Goal: Task Accomplishment & Management: Manage account settings

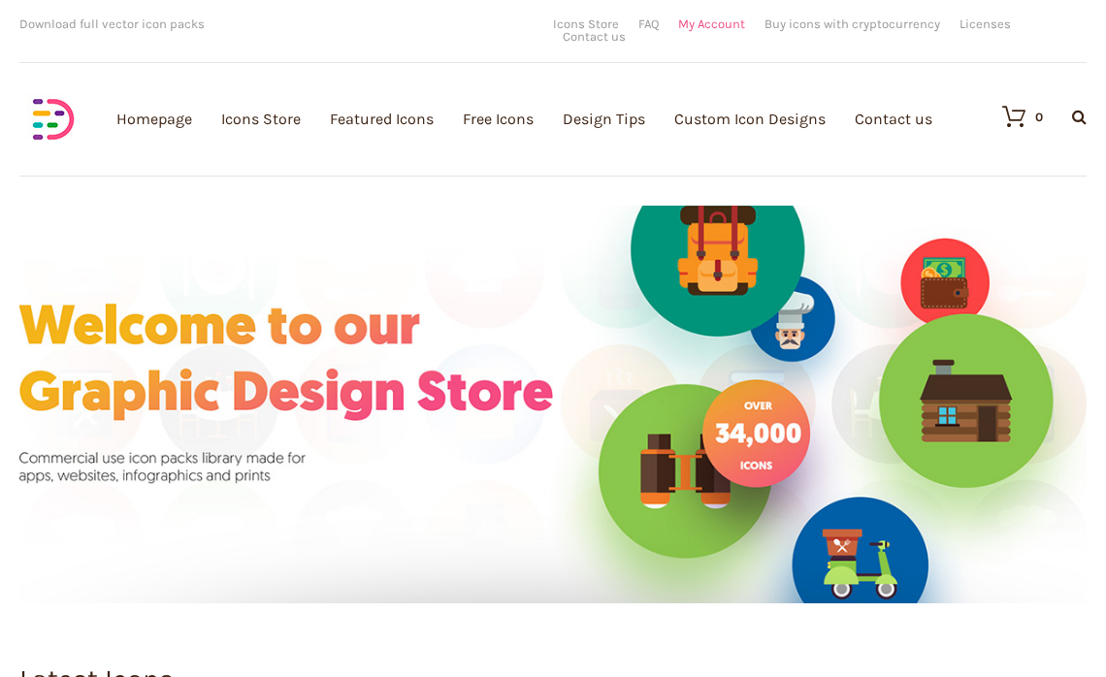
click at [715, 29] on link "My Account" at bounding box center [711, 23] width 67 height 13
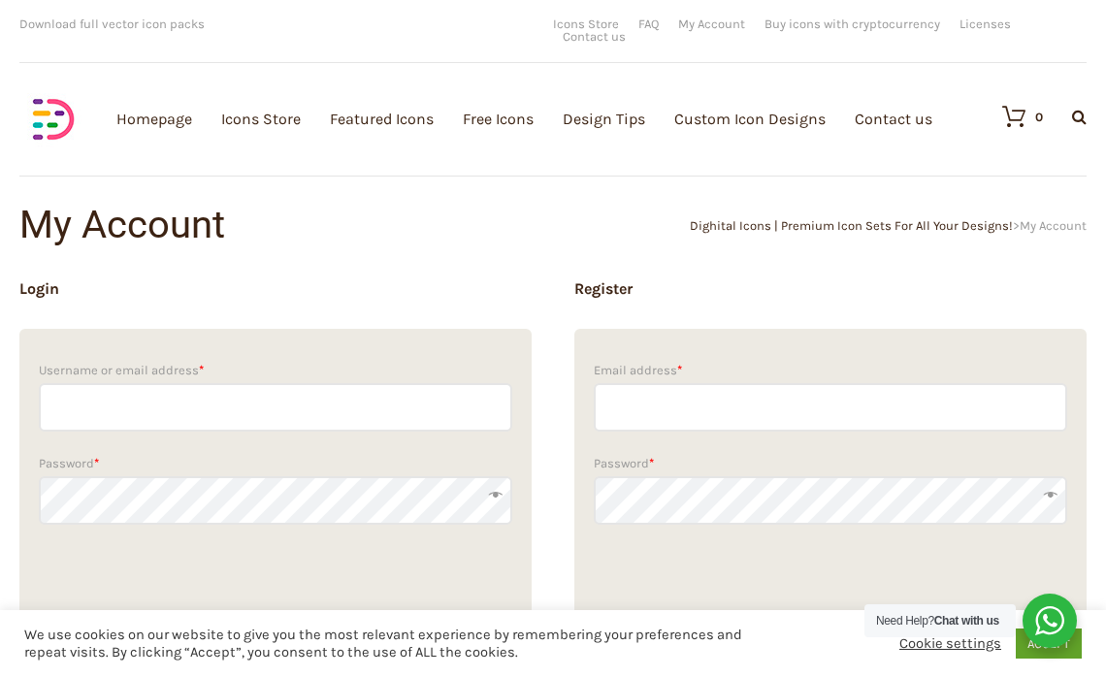
click at [145, 392] on input "Username or email address *" at bounding box center [275, 407] width 473 height 49
type input "head@fabros-team.com"
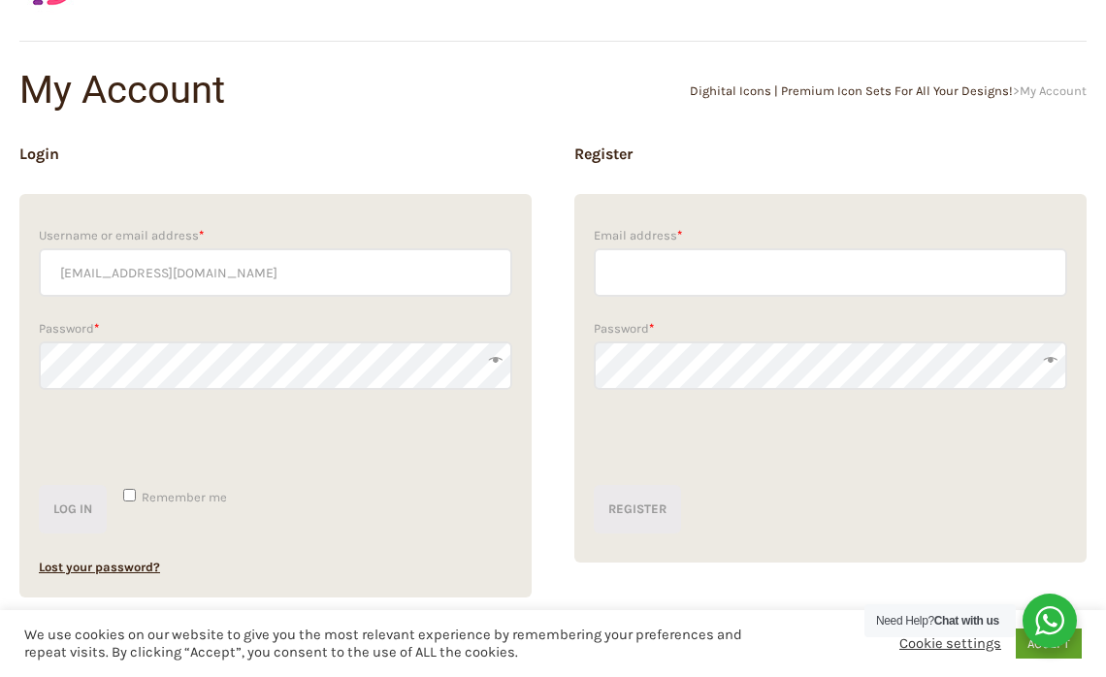
scroll to position [236, 0]
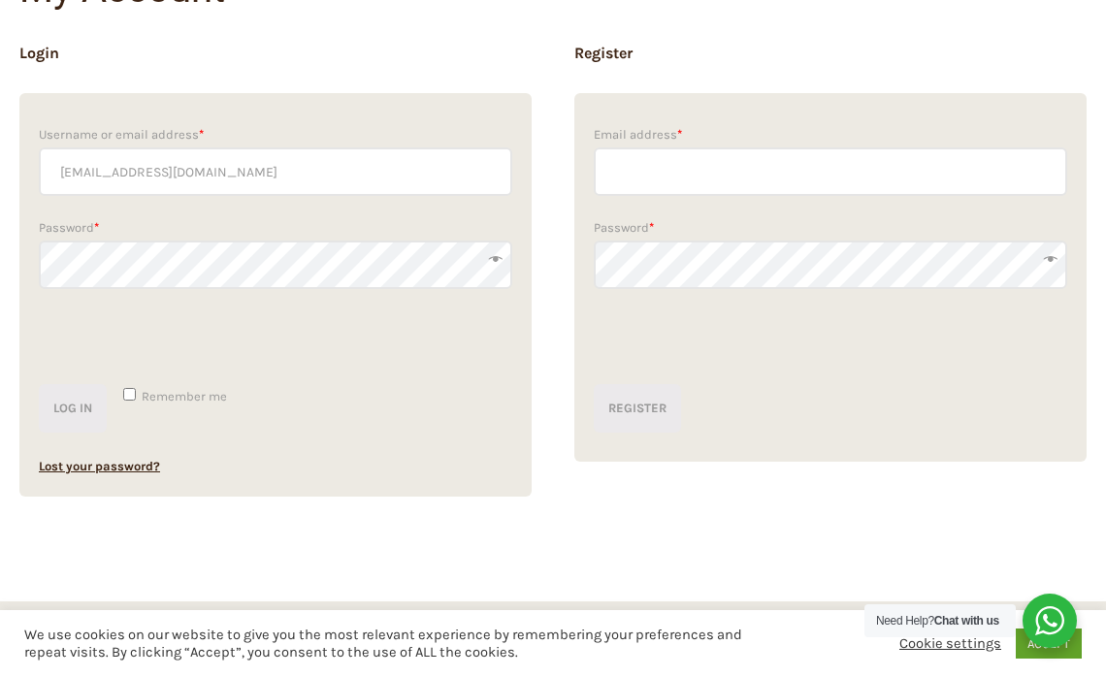
click at [39, 384] on button "Log in" at bounding box center [73, 408] width 68 height 49
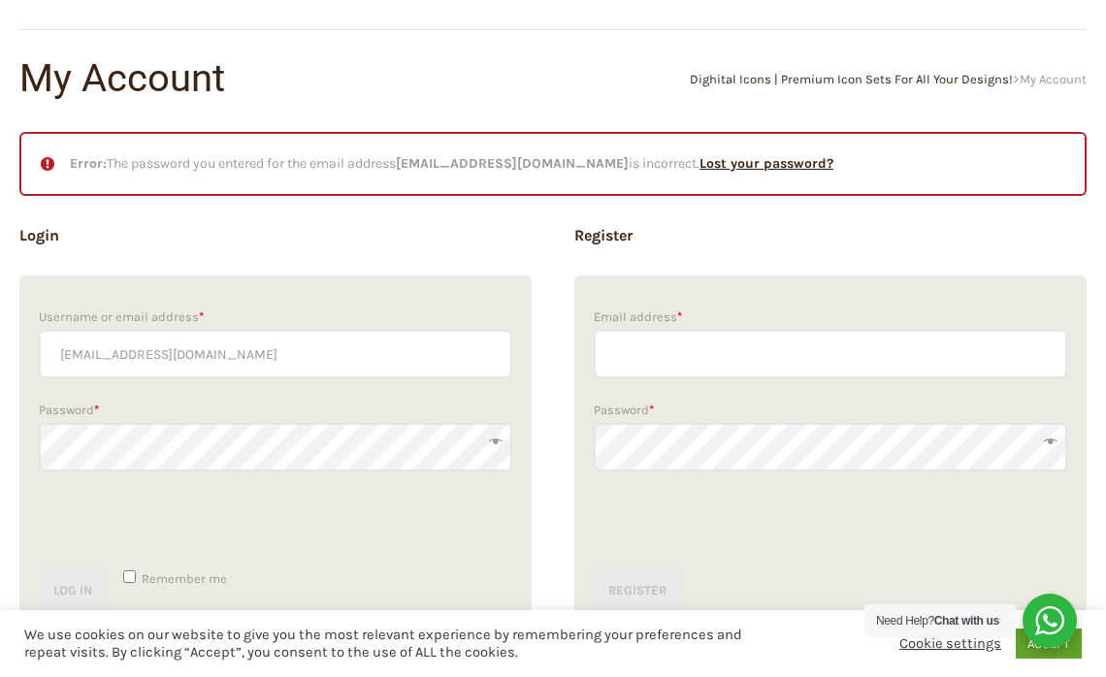
scroll to position [174, 0]
